Goal: Navigation & Orientation: Find specific page/section

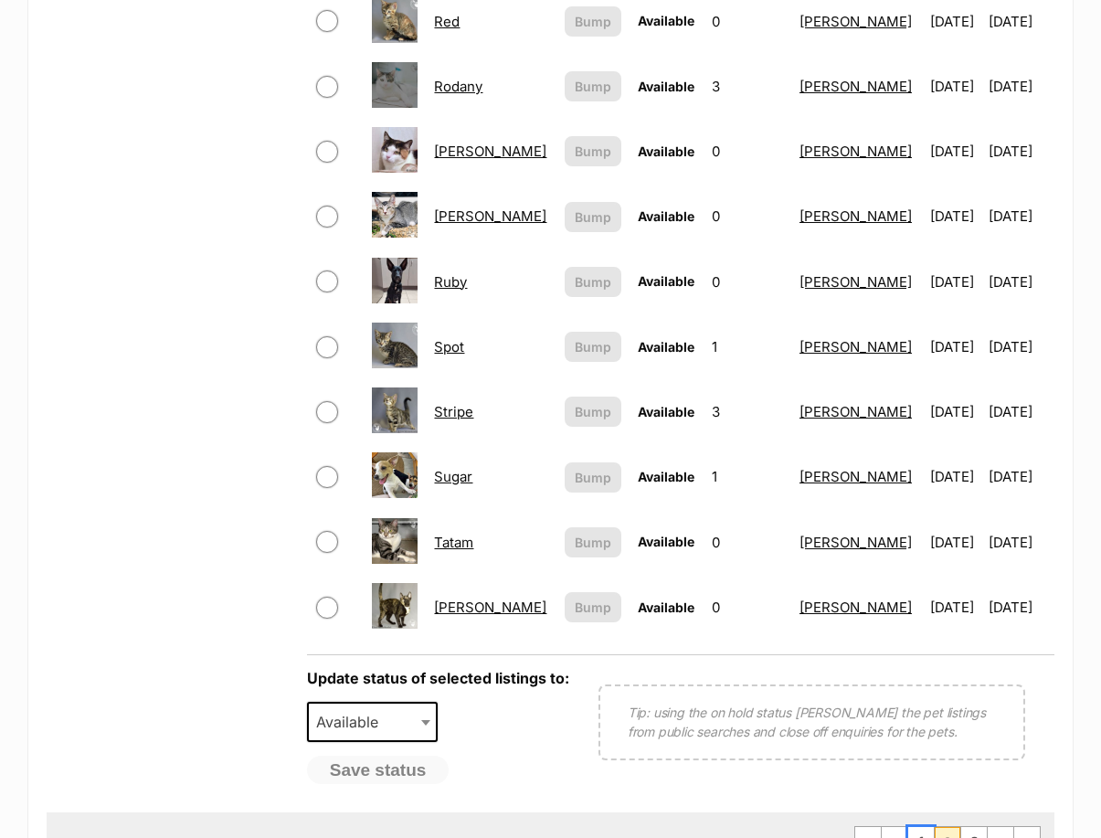
scroll to position [1462, 0]
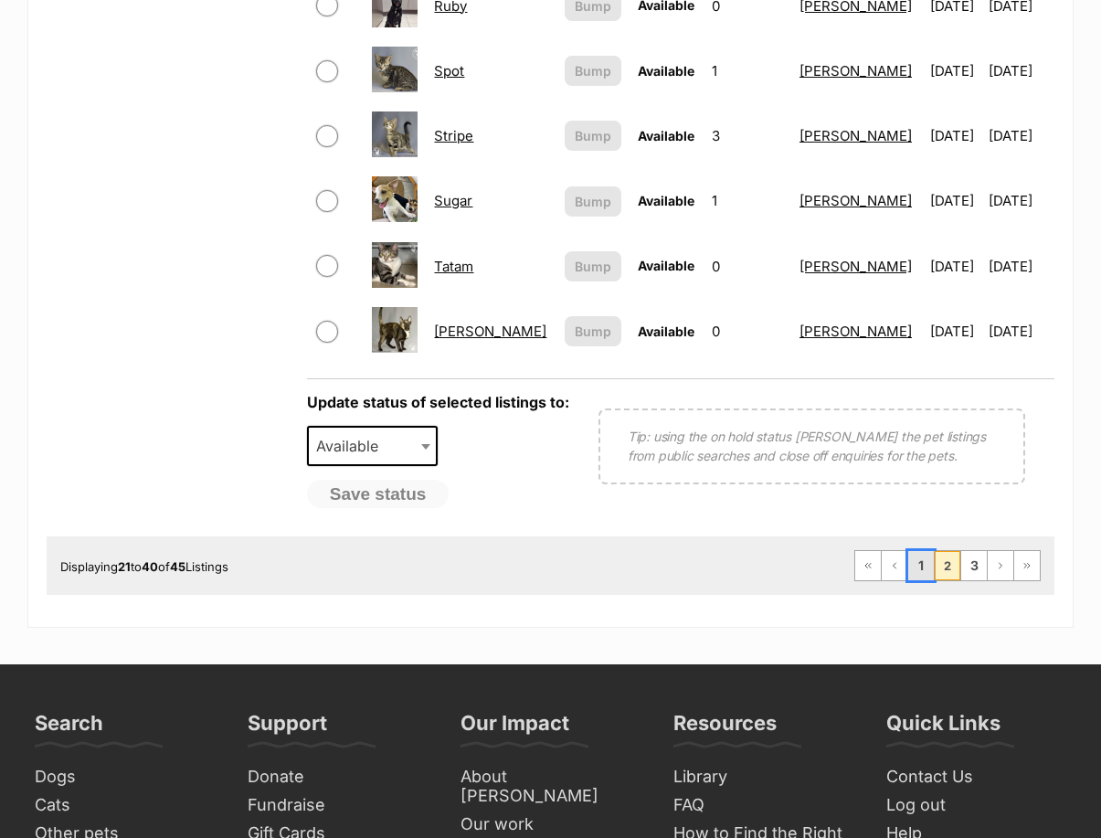
click at [917, 551] on link "1" at bounding box center [921, 565] width 26 height 29
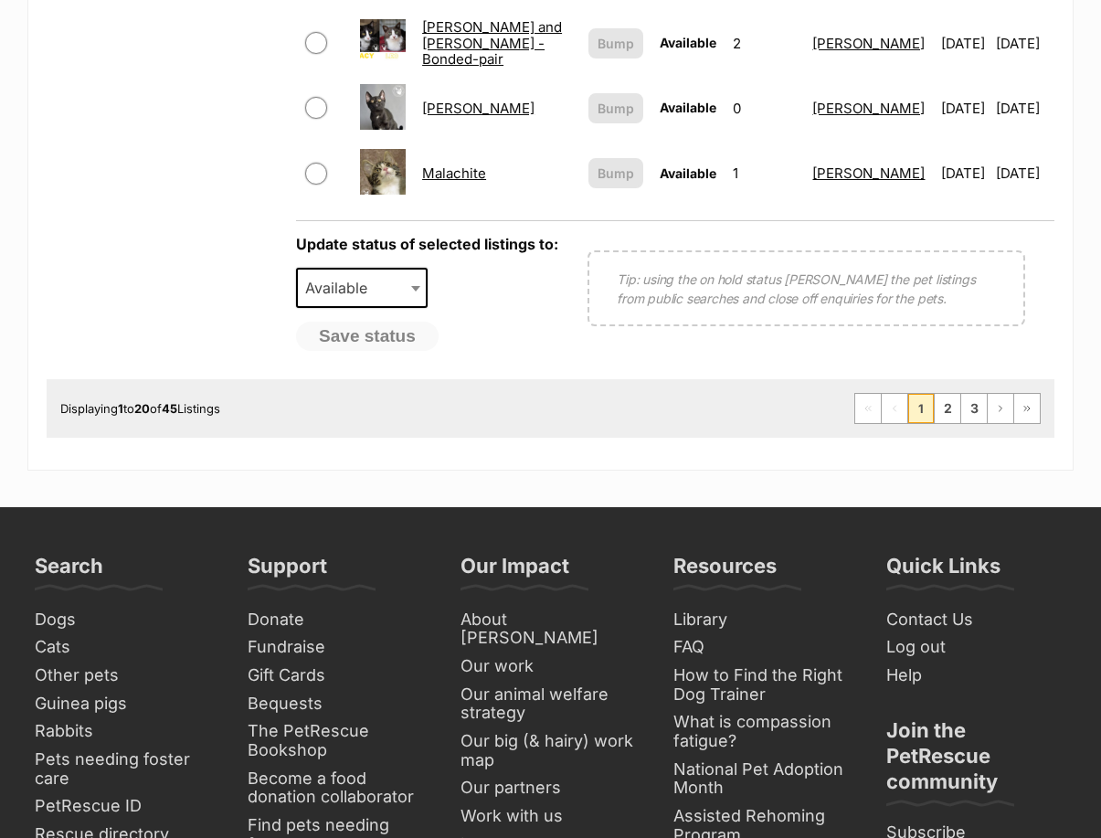
scroll to position [1645, 0]
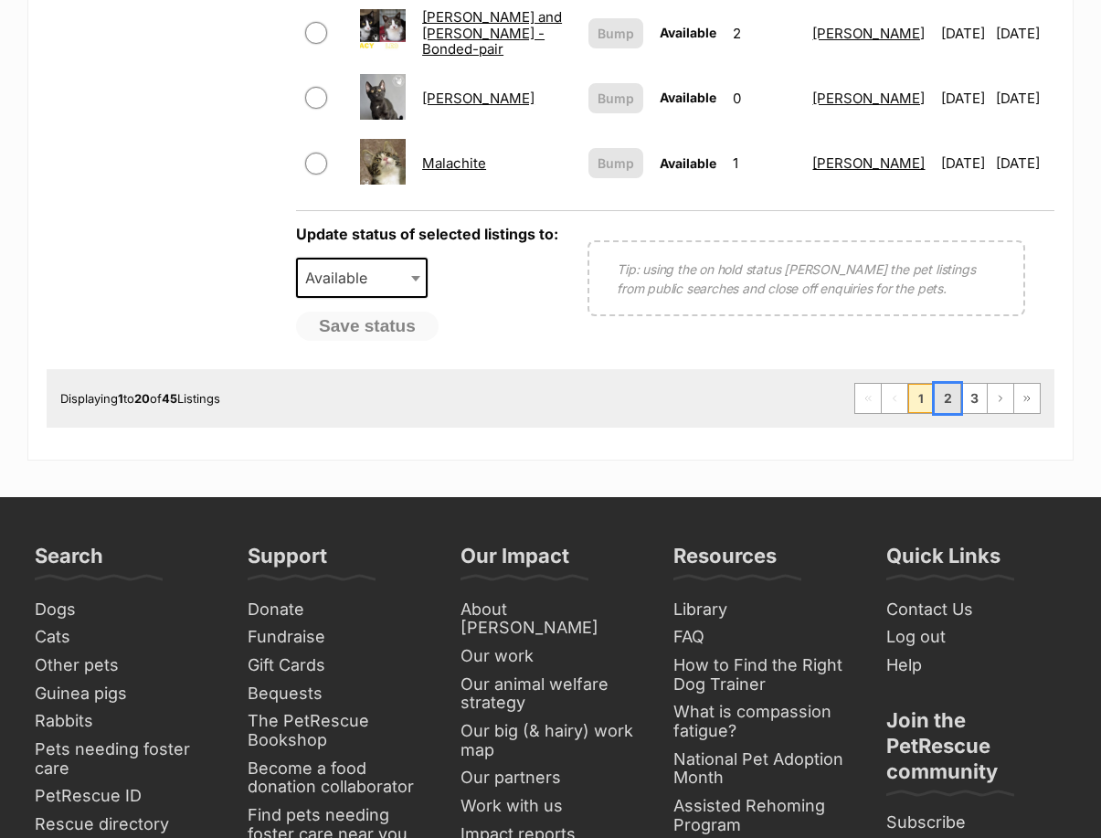
click at [948, 384] on link "2" at bounding box center [948, 398] width 26 height 29
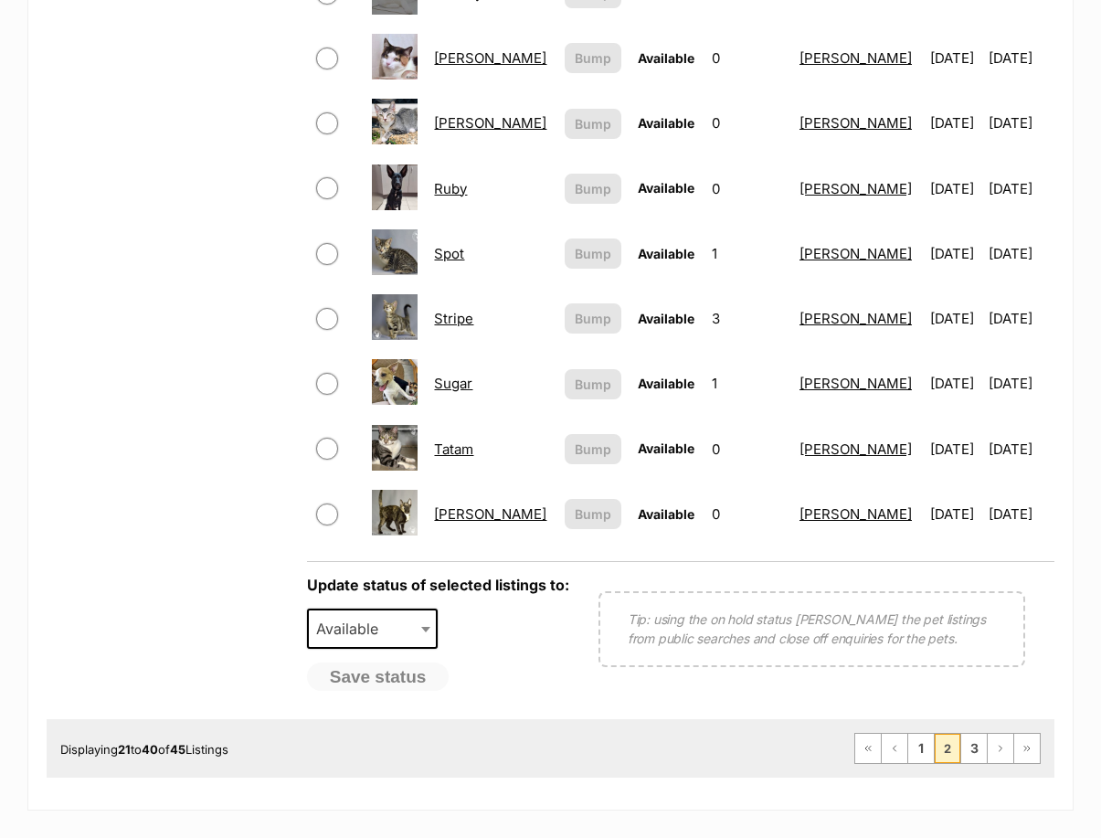
scroll to position [1371, 0]
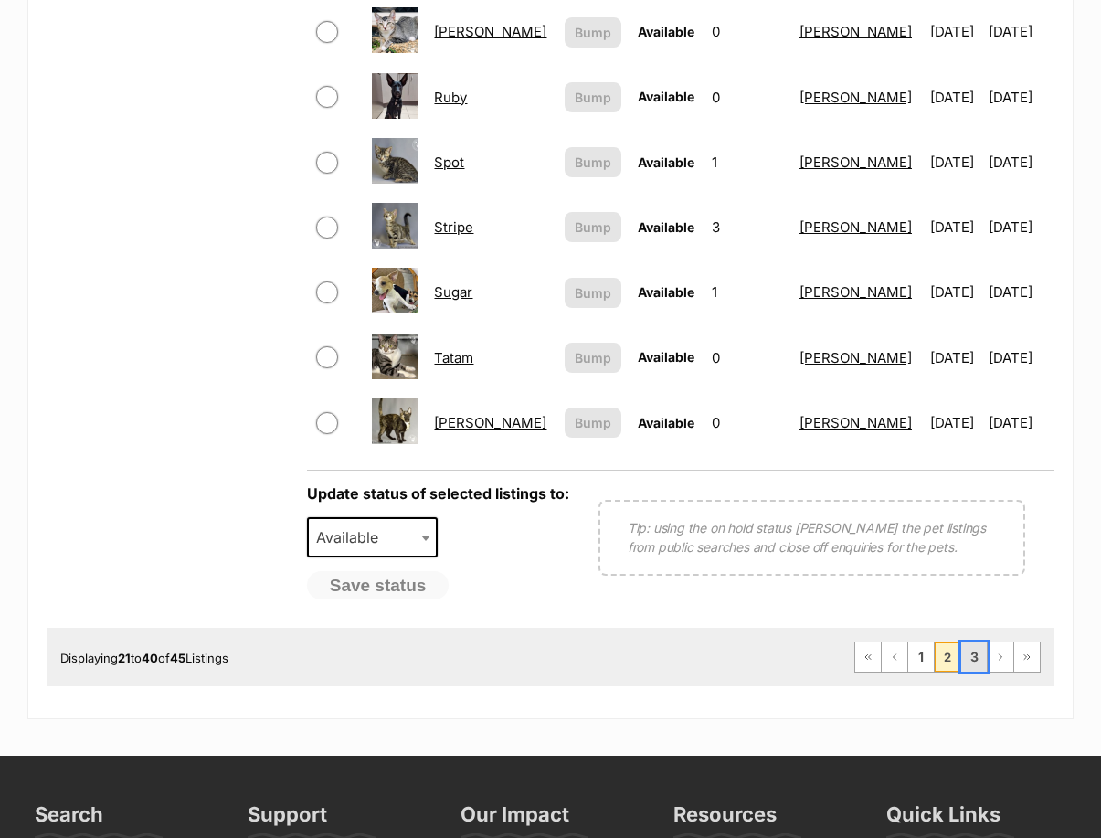
click at [976, 642] on link "3" at bounding box center [974, 656] width 26 height 29
